Goal: Task Accomplishment & Management: Complete application form

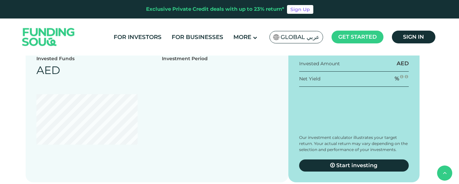
scroll to position [674, 0]
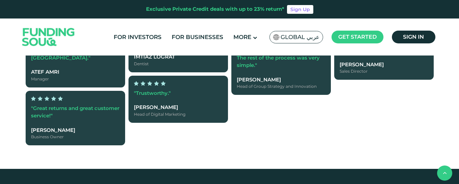
type tc-range-slider "4"
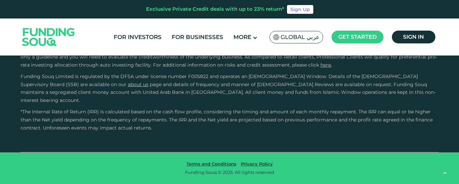
scroll to position [1685, 0]
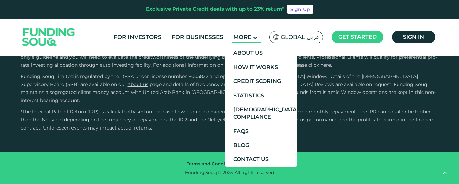
click at [251, 37] on span "More" at bounding box center [242, 37] width 18 height 7
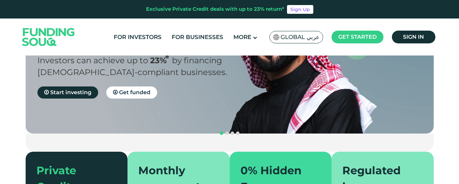
scroll to position [101, 0]
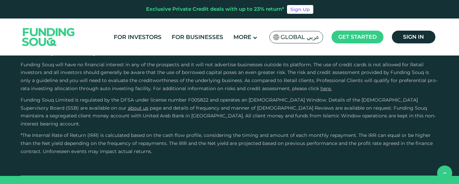
scroll to position [977, 0]
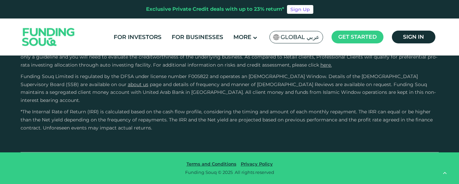
type tc-range-slider "4"
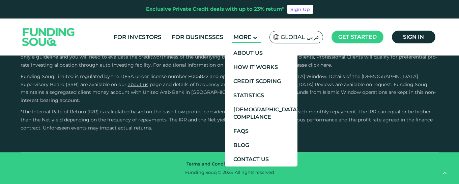
click at [257, 37] on icon at bounding box center [255, 38] width 4 height 4
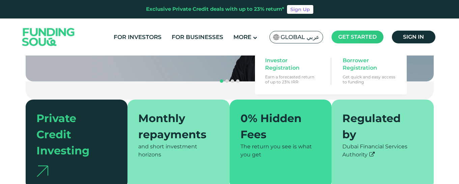
scroll to position [0, 0]
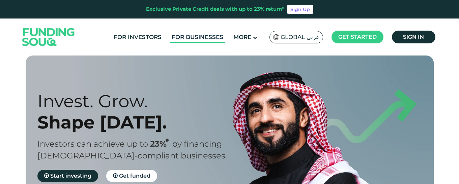
click at [196, 39] on link "For Businesses" at bounding box center [197, 37] width 55 height 11
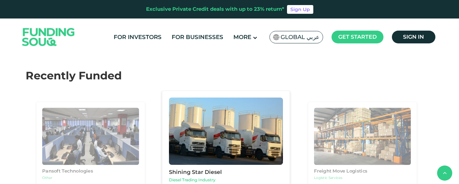
scroll to position [640, 0]
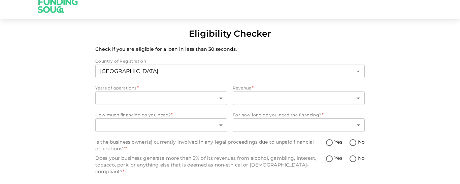
scroll to position [15, 0]
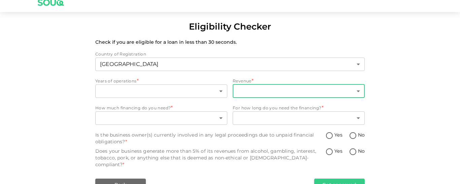
click at [335, 94] on body "Eligibility Checker Check if you are eligible for a loan in less than 30 second…" at bounding box center [230, 92] width 460 height 184
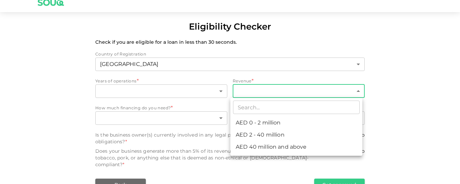
click at [422, 103] on div at bounding box center [230, 92] width 460 height 184
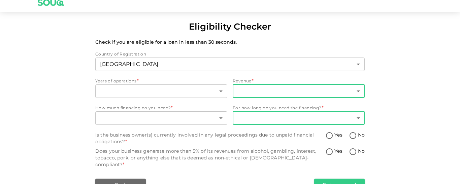
click at [356, 120] on body "Eligibility Checker Check if you are eligible for a loan in less than 30 second…" at bounding box center [230, 92] width 460 height 184
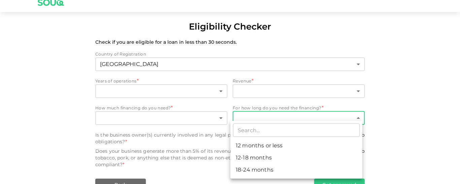
click at [356, 119] on div at bounding box center [230, 92] width 460 height 184
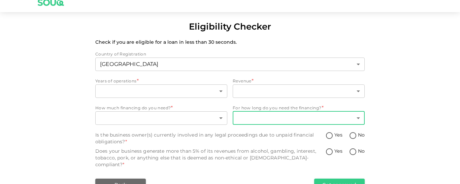
scroll to position [0, 0]
